Goal: Task Accomplishment & Management: Manage account settings

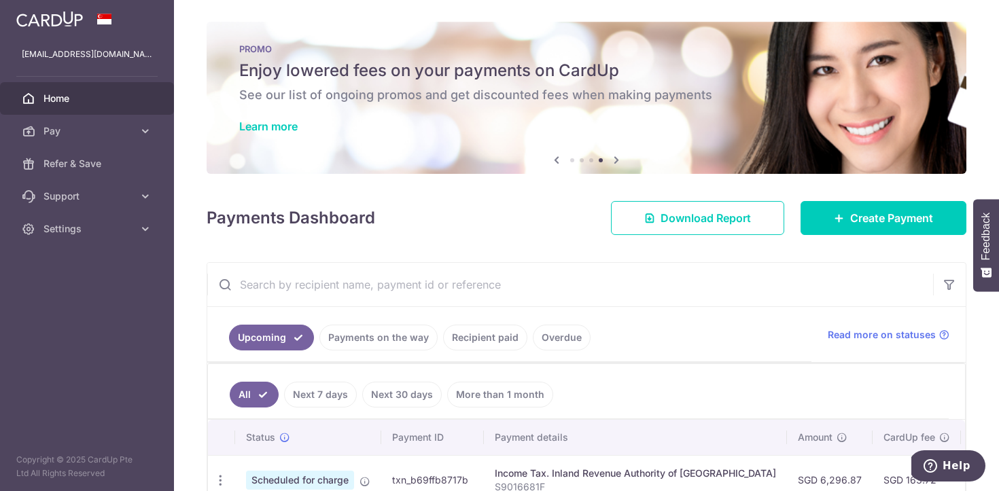
scroll to position [259, 0]
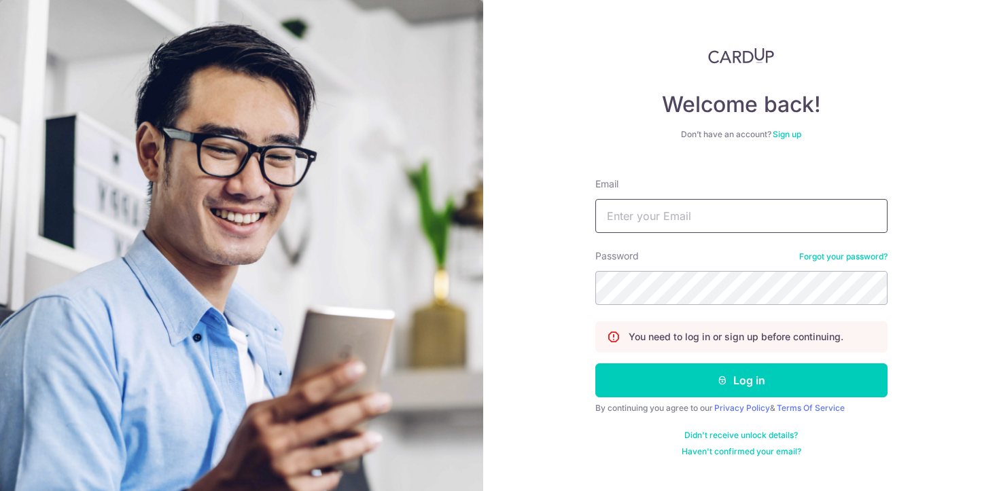
click at [666, 216] on input "Email" at bounding box center [741, 216] width 292 height 34
type input "[EMAIL_ADDRESS][DOMAIN_NAME]"
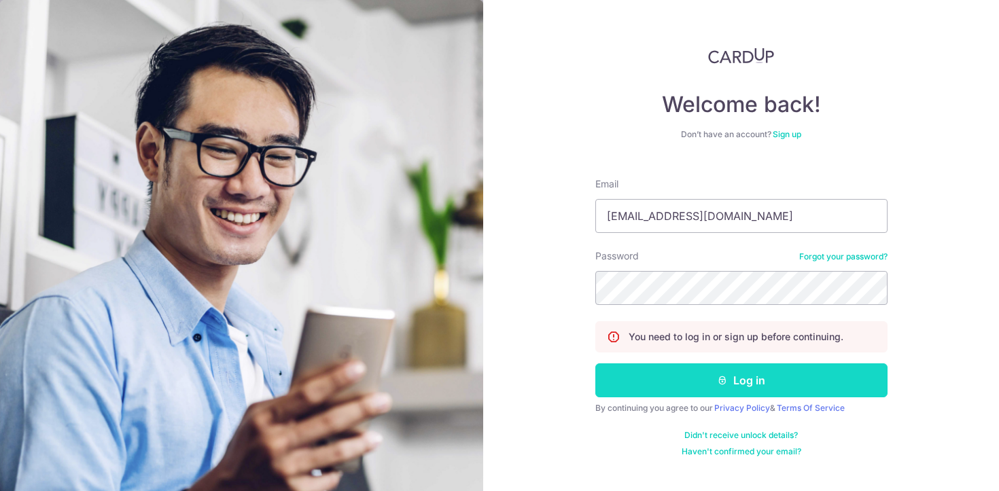
click at [715, 368] on button "Log in" at bounding box center [741, 381] width 292 height 34
